Goal: Obtain resource: Download file/media

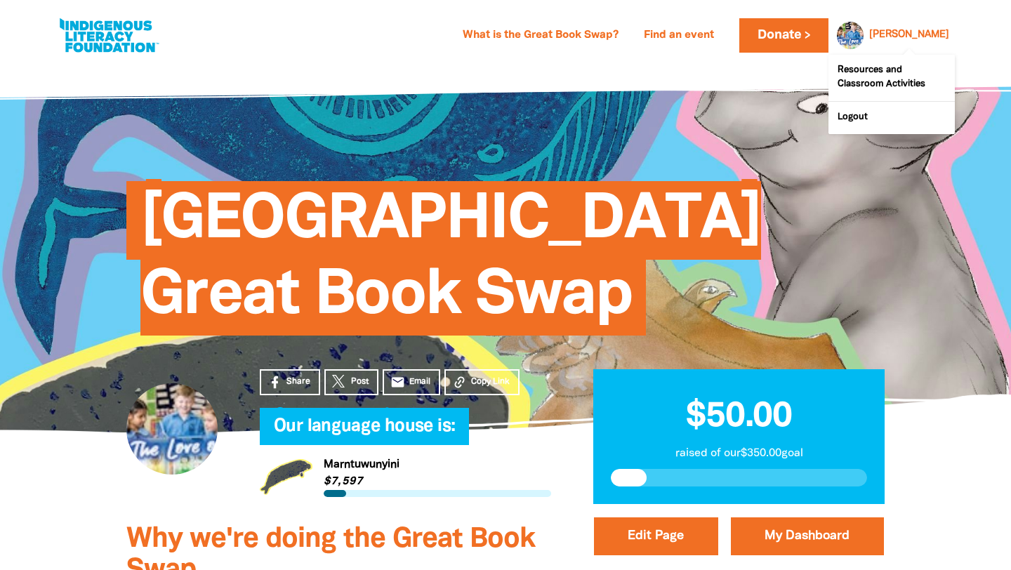
click at [864, 36] on div at bounding box center [847, 35] width 34 height 34
click at [871, 80] on link "Resources and Classroom Activities" at bounding box center [891, 78] width 126 height 46
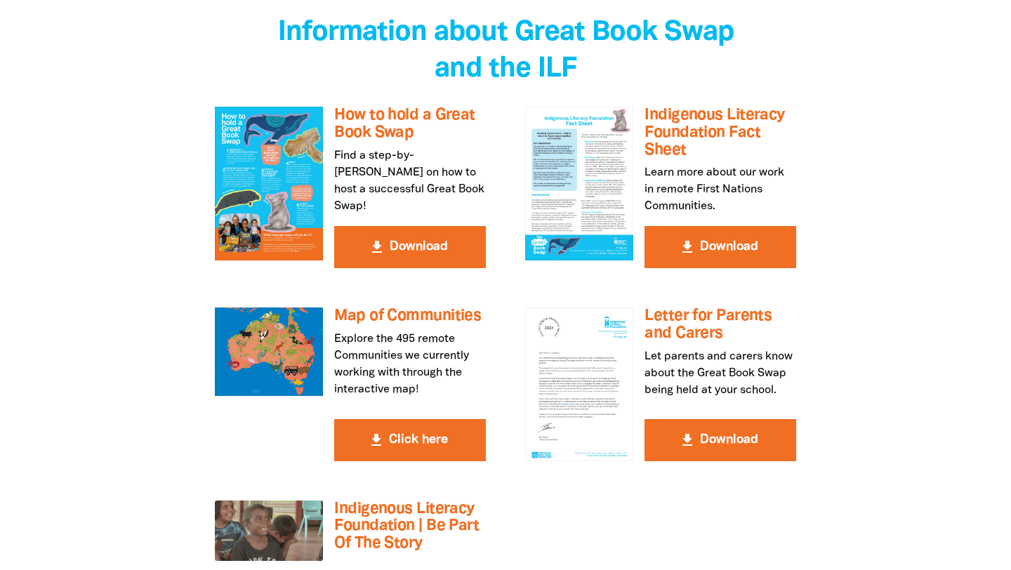
scroll to position [2495, 0]
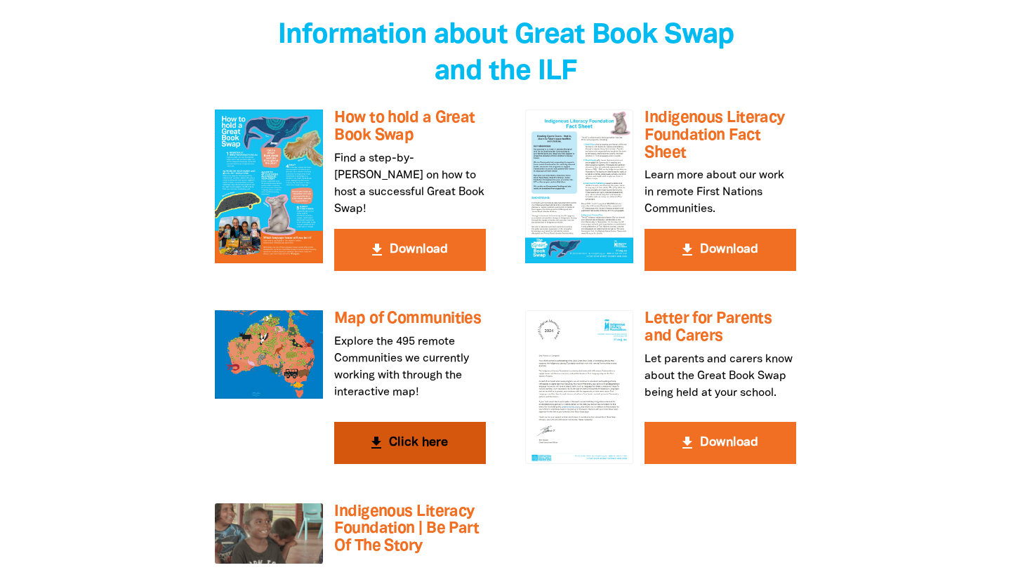
click at [409, 422] on button "get_app Click here" at bounding box center [410, 443] width 152 height 42
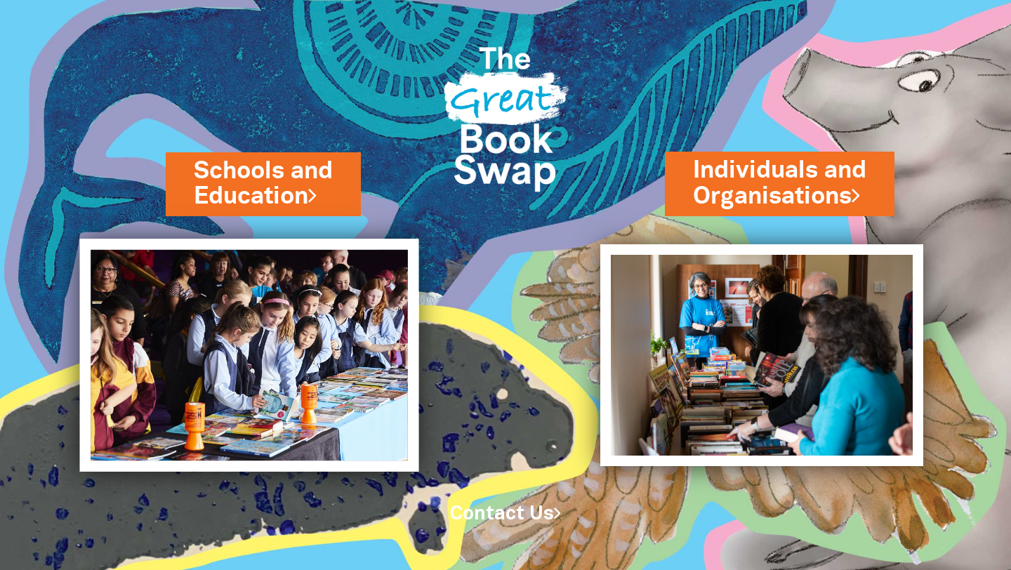
click at [290, 328] on img at bounding box center [249, 355] width 339 height 233
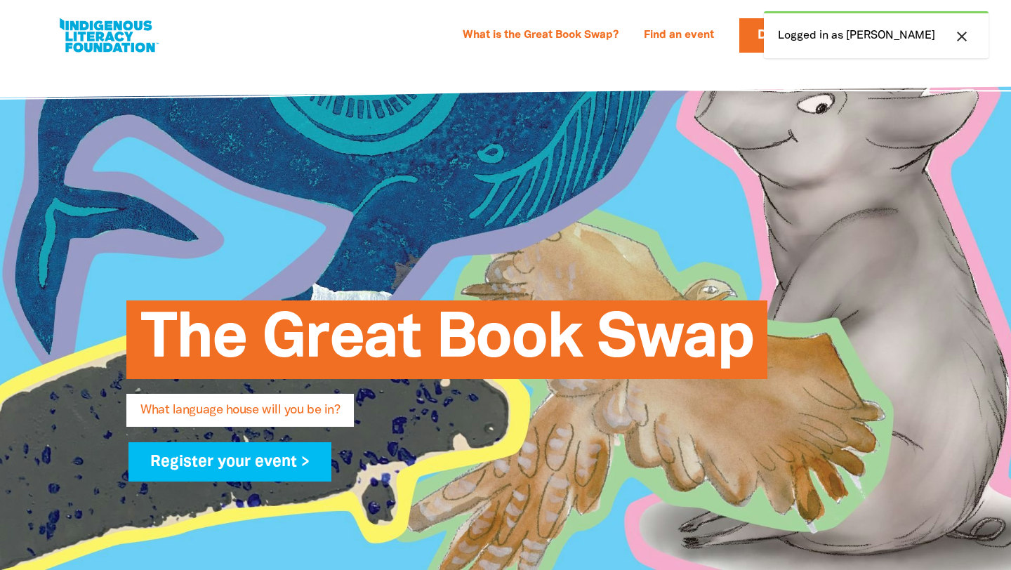
select select "primary-school"
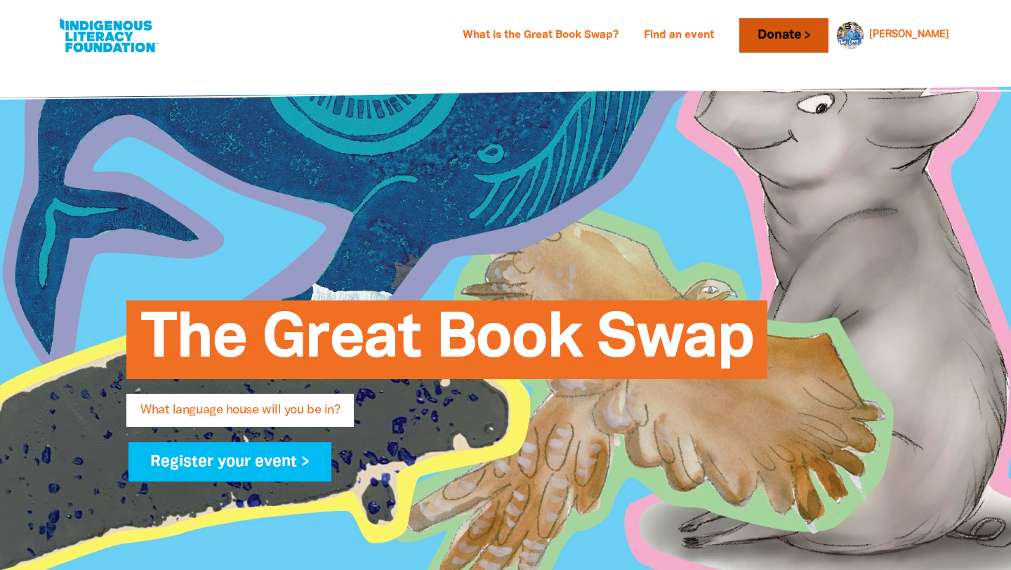
click at [825, 34] on link "Donate" at bounding box center [783, 35] width 88 height 34
